Goal: Task Accomplishment & Management: Manage account settings

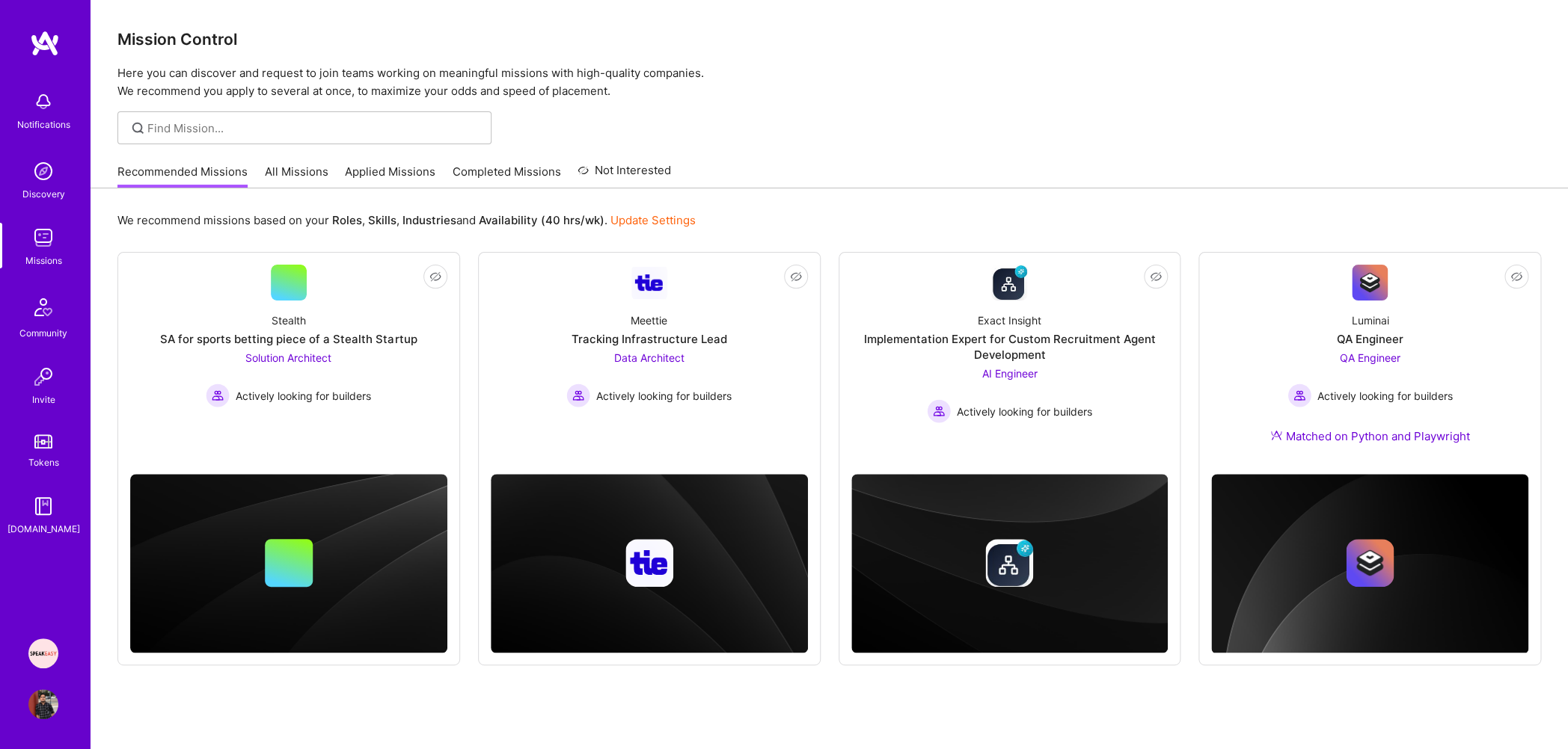
click at [619, 67] on p "Here you can discover and request to join teams working on meaningful missions …" at bounding box center [830, 82] width 1424 height 36
click at [612, 78] on p "Here you can discover and request to join teams working on meaningful missions …" at bounding box center [830, 82] width 1424 height 36
click at [49, 235] on img at bounding box center [43, 238] width 30 height 30
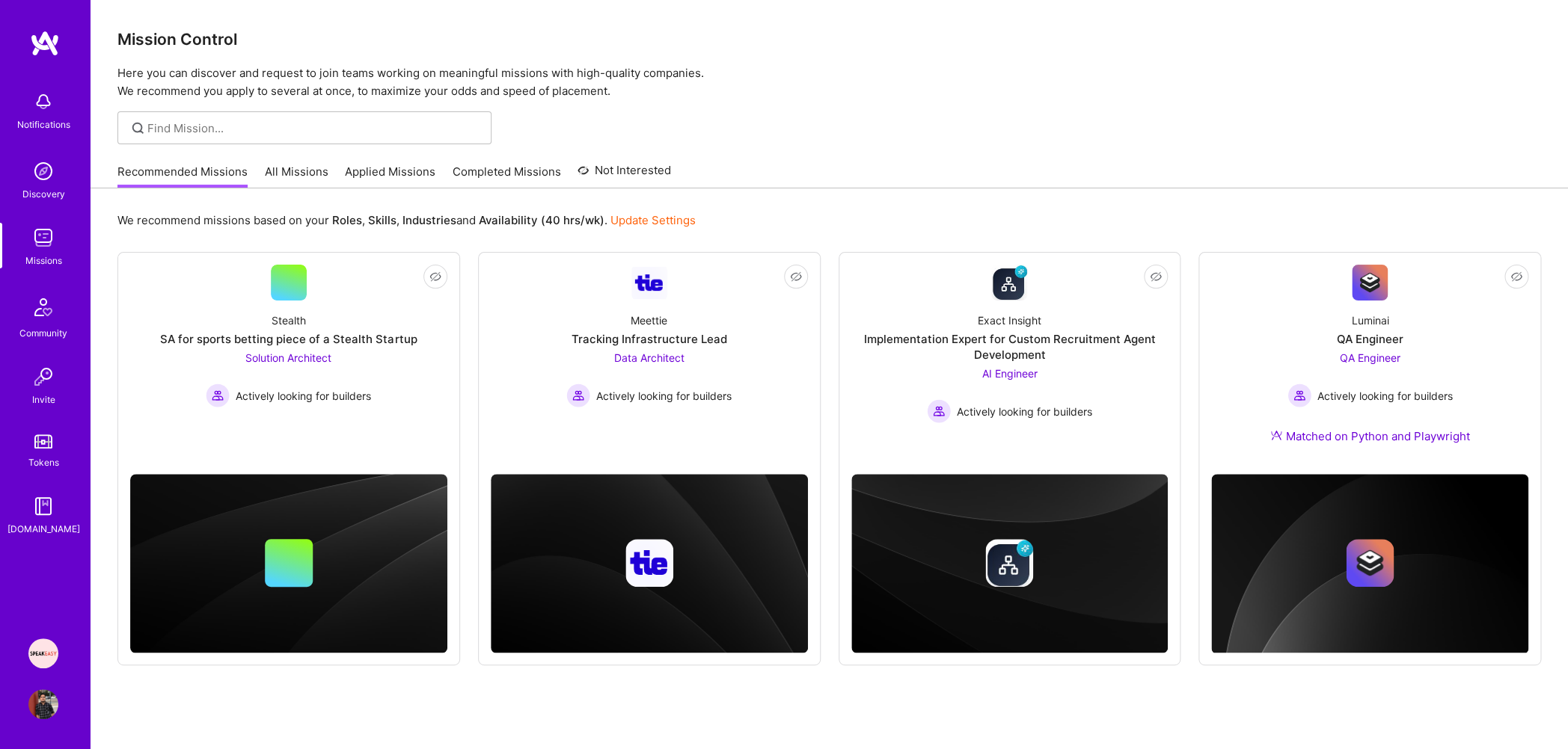
click at [367, 176] on link "Applied Missions" at bounding box center [389, 176] width 90 height 24
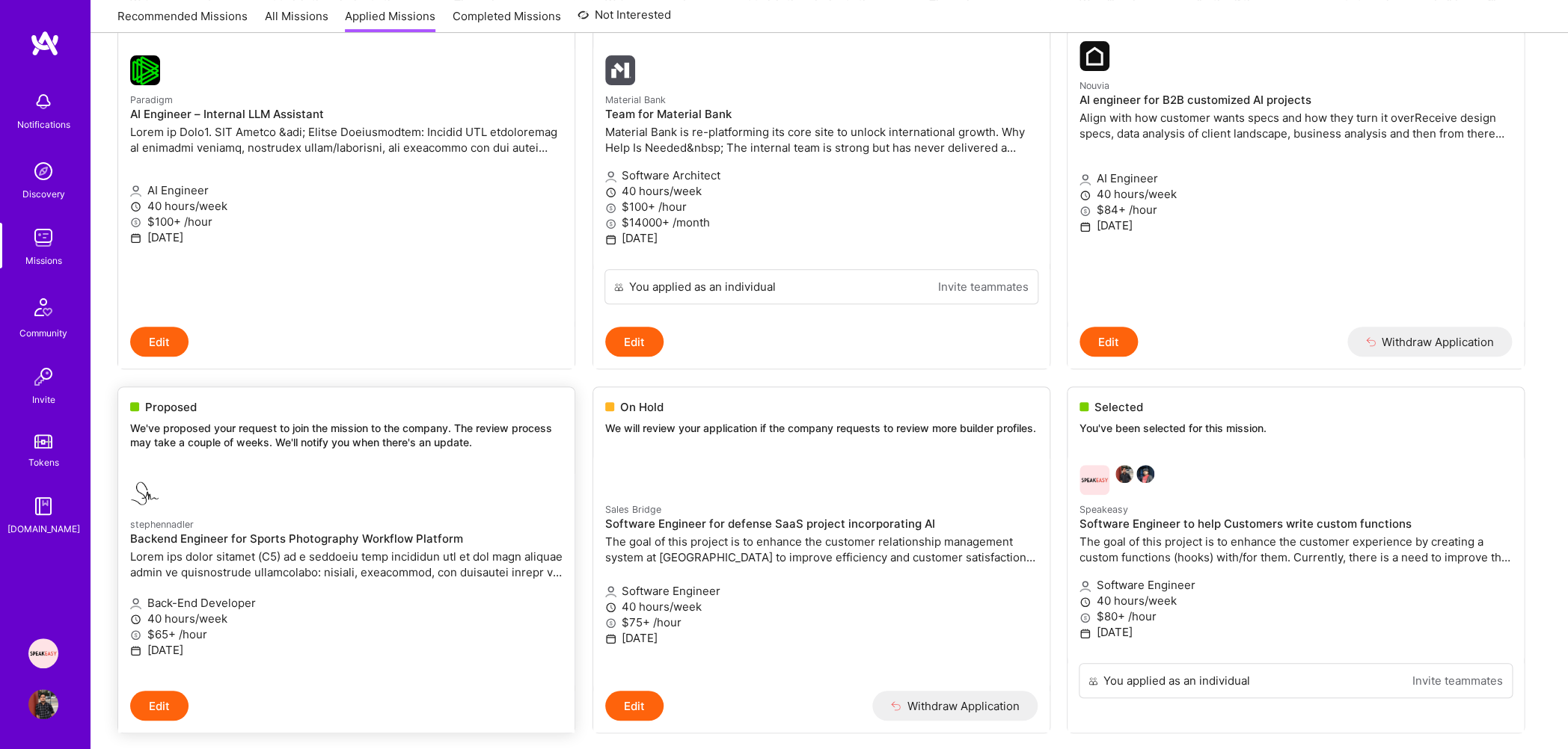
scroll to position [598, 0]
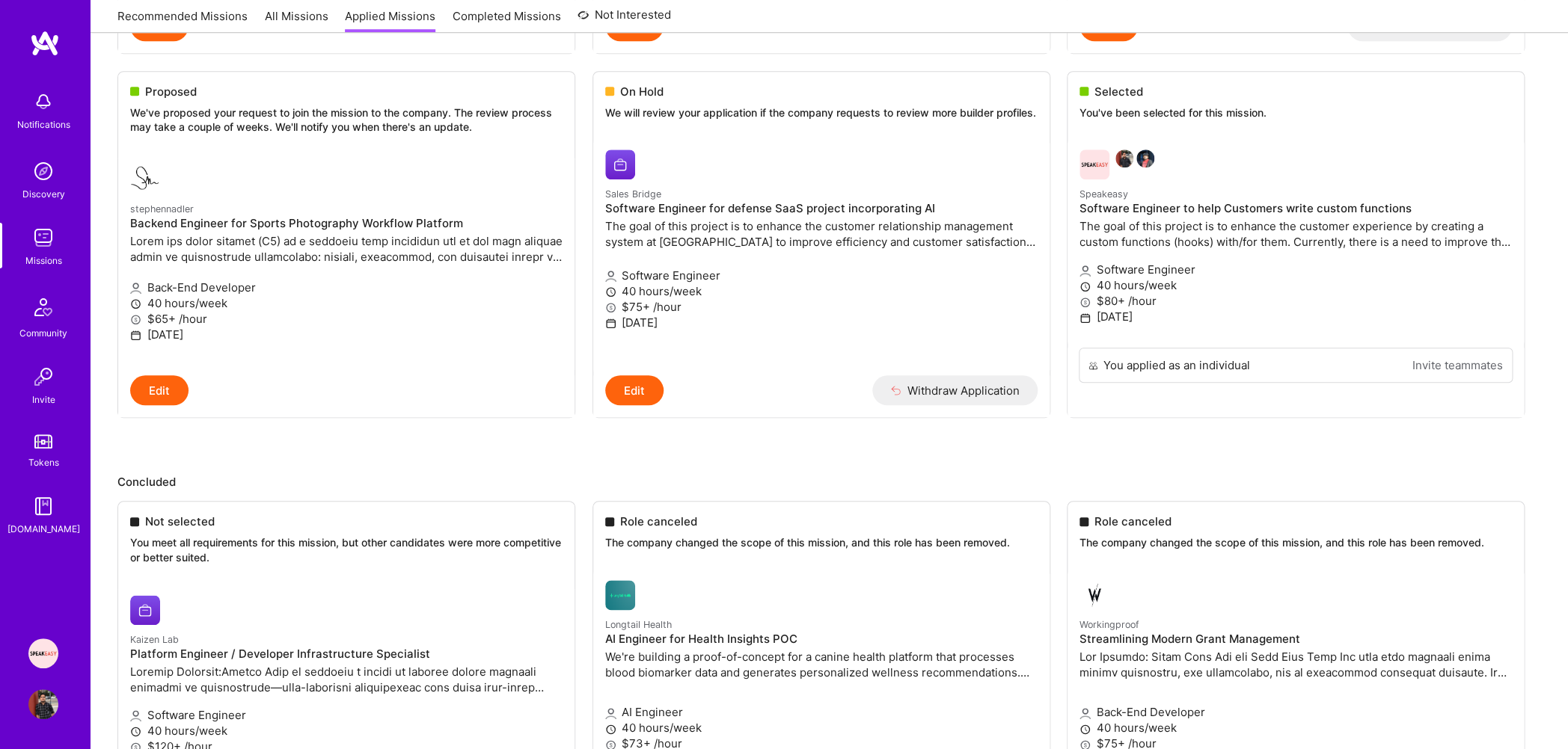
click at [208, 13] on link "Recommended Missions" at bounding box center [183, 20] width 130 height 24
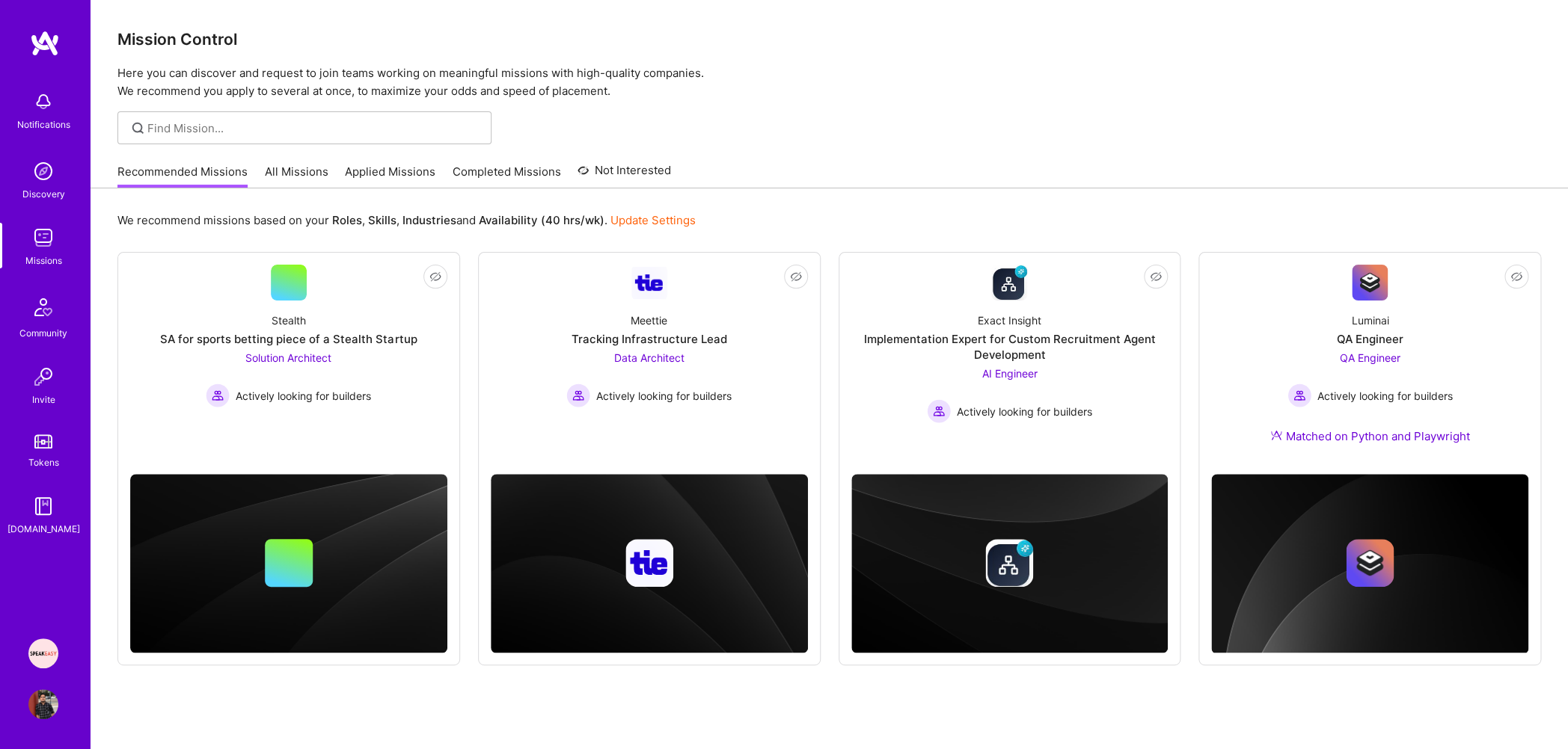
click at [478, 172] on link "Completed Missions" at bounding box center [507, 176] width 108 height 24
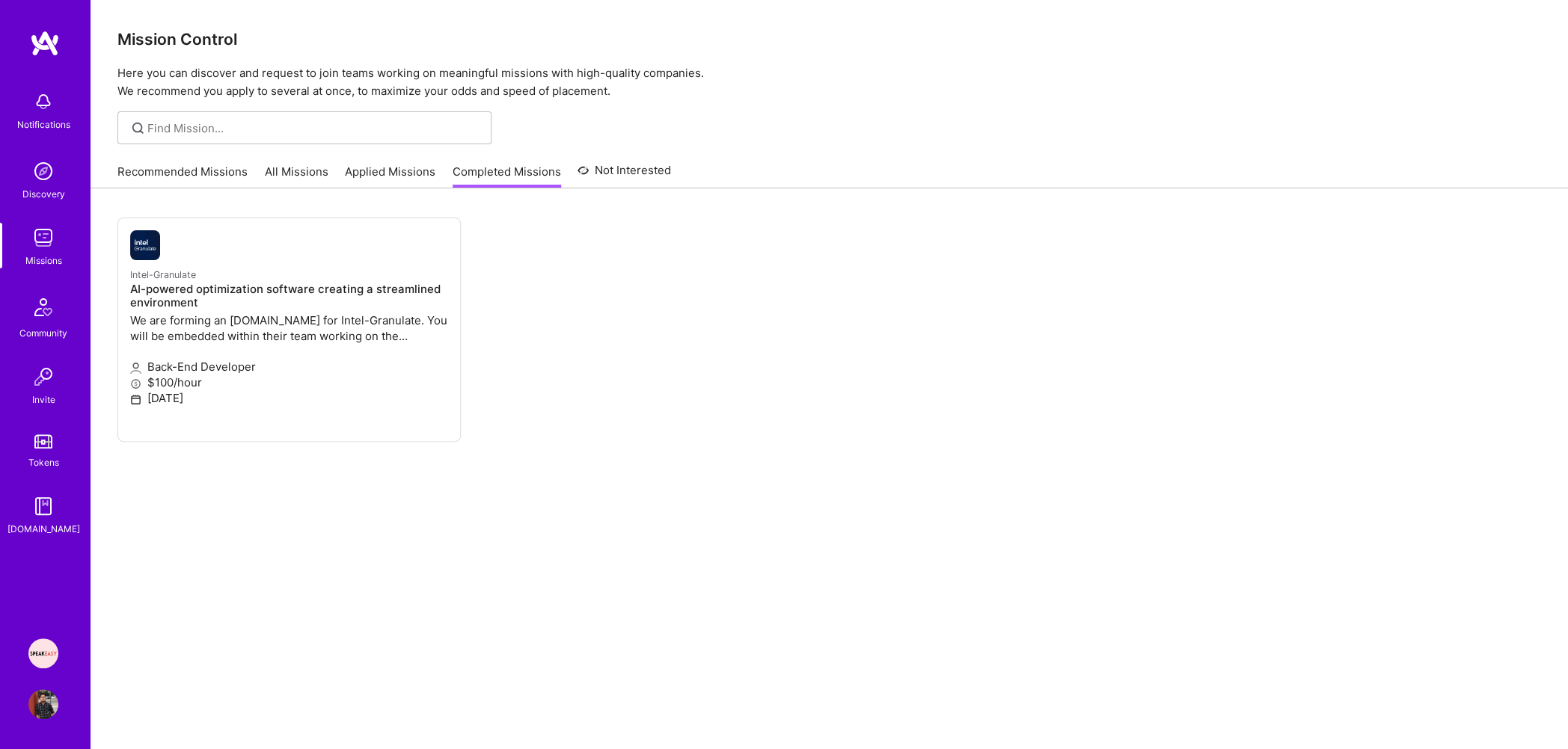
click at [204, 179] on link "Recommended Missions" at bounding box center [183, 176] width 130 height 24
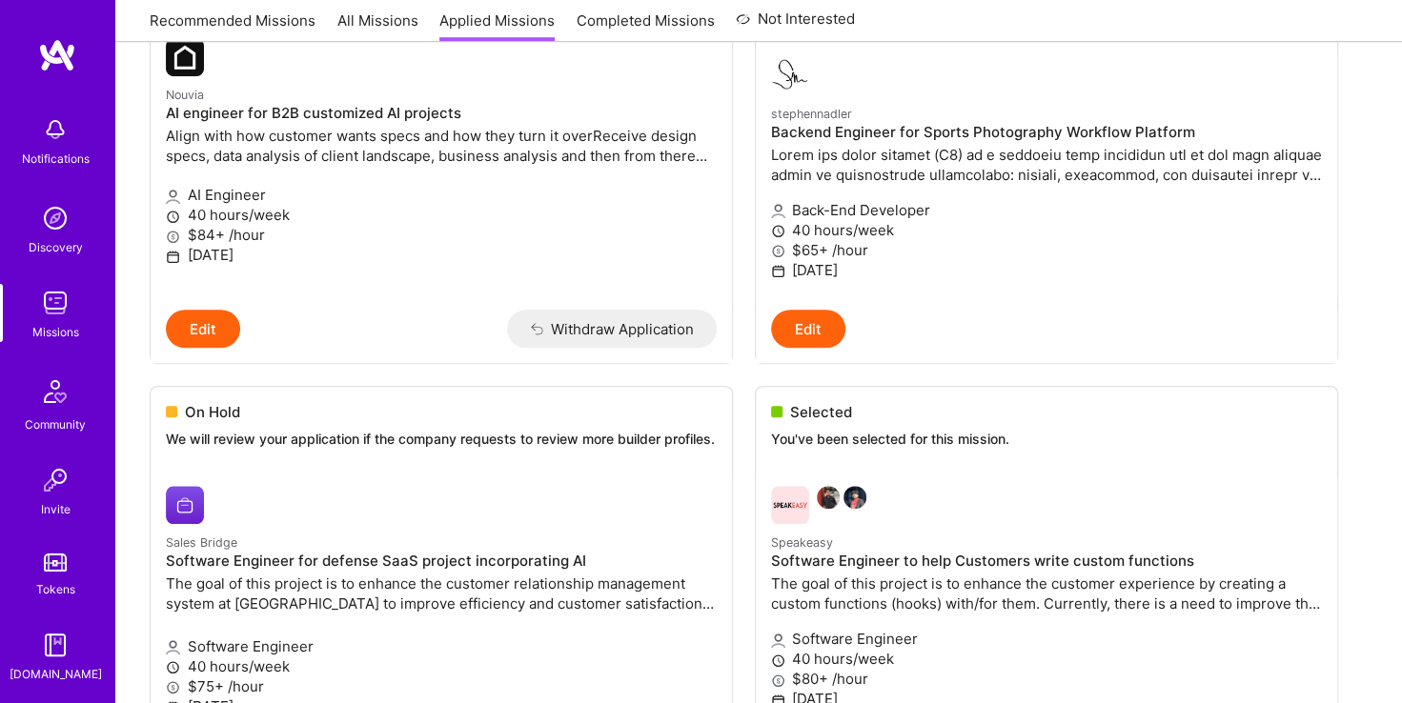
scroll to position [915, 0]
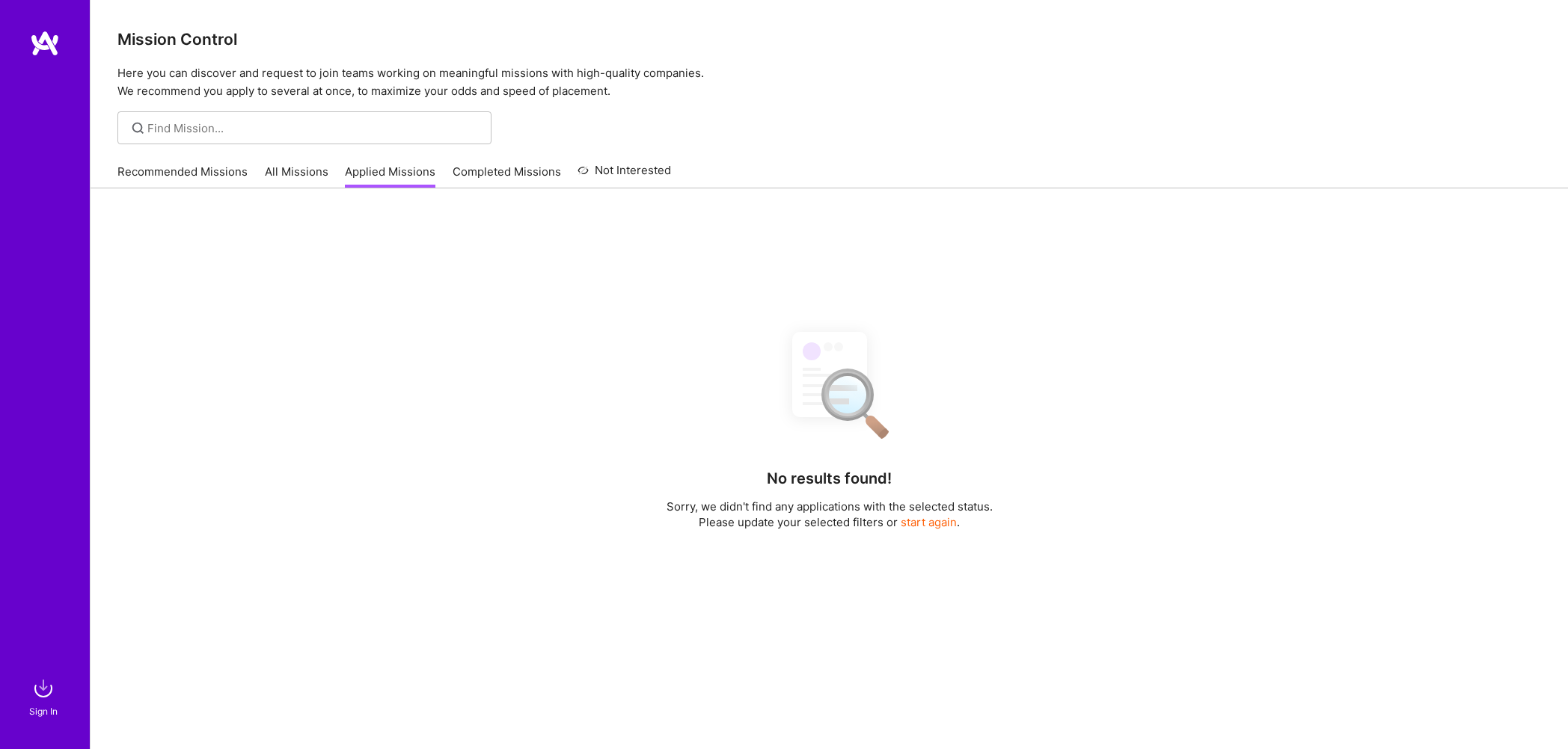
scroll to position [186, 0]
